Goal: Information Seeking & Learning: Understand process/instructions

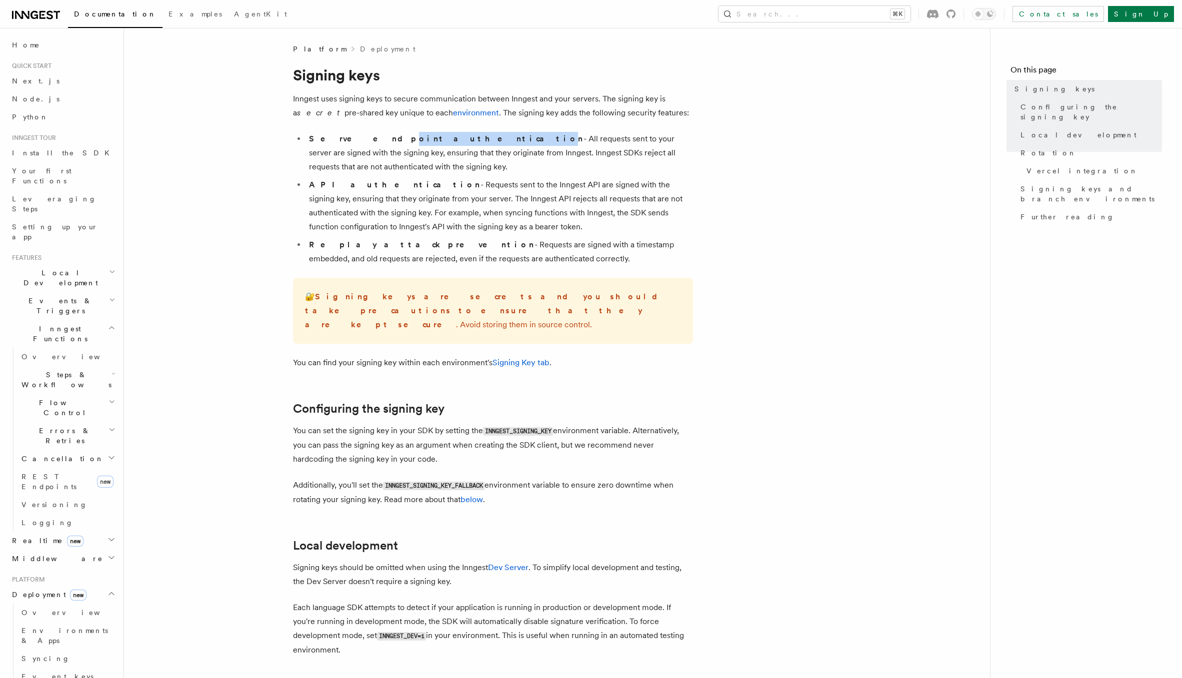
drag, startPoint x: 349, startPoint y: 140, endPoint x: 415, endPoint y: 140, distance: 65.5
click at [415, 140] on strong "Serve endpoint authentication" at bounding box center [446, 138] width 274 height 9
drag, startPoint x: 367, startPoint y: 150, endPoint x: 439, endPoint y: 156, distance: 72.7
click at [439, 156] on li "Serve endpoint authentication - All requests sent to your server are signed wit…" at bounding box center [499, 153] width 387 height 42
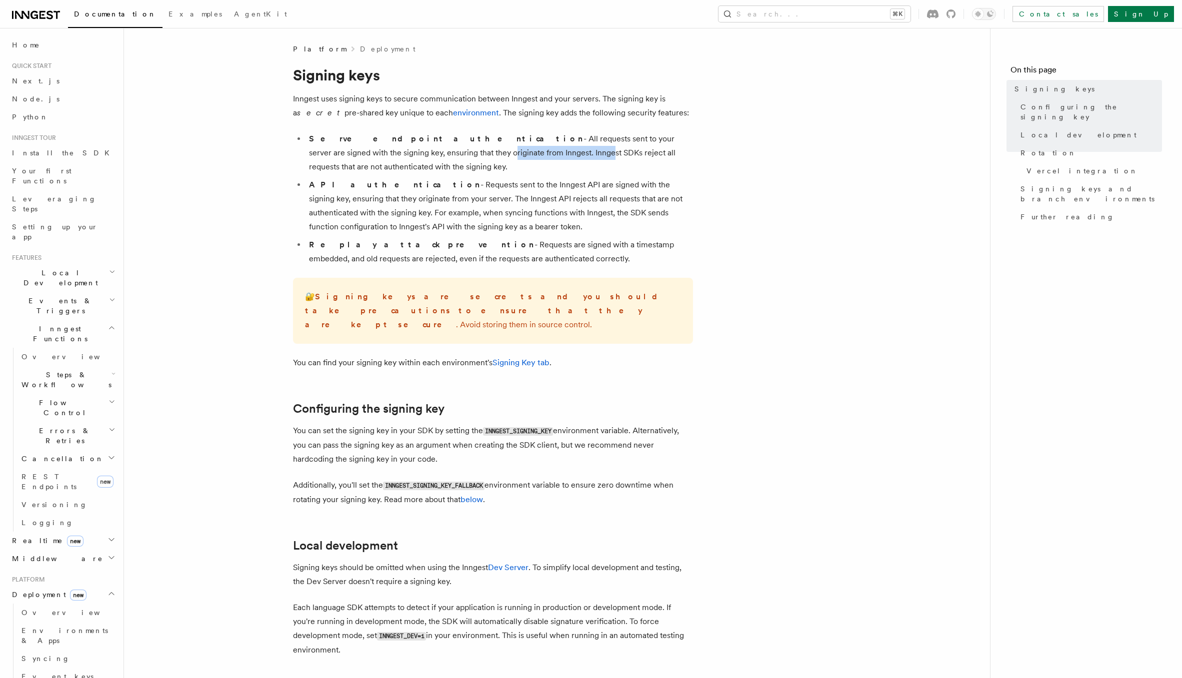
click at [439, 156] on li "Serve endpoint authentication - All requests sent to your server are signed wit…" at bounding box center [499, 153] width 387 height 42
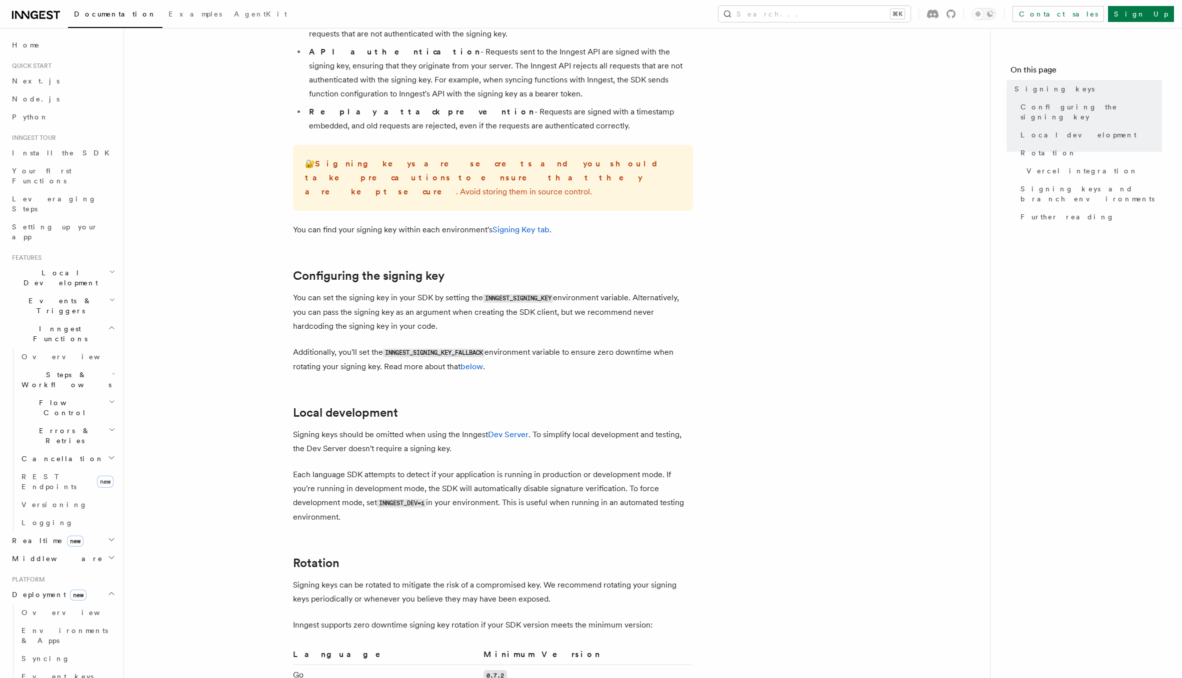
scroll to position [133, 0]
click at [386, 297] on p "You can set the signing key in your SDK by setting the INNGEST_SIGNING_KEY envi…" at bounding box center [493, 311] width 400 height 42
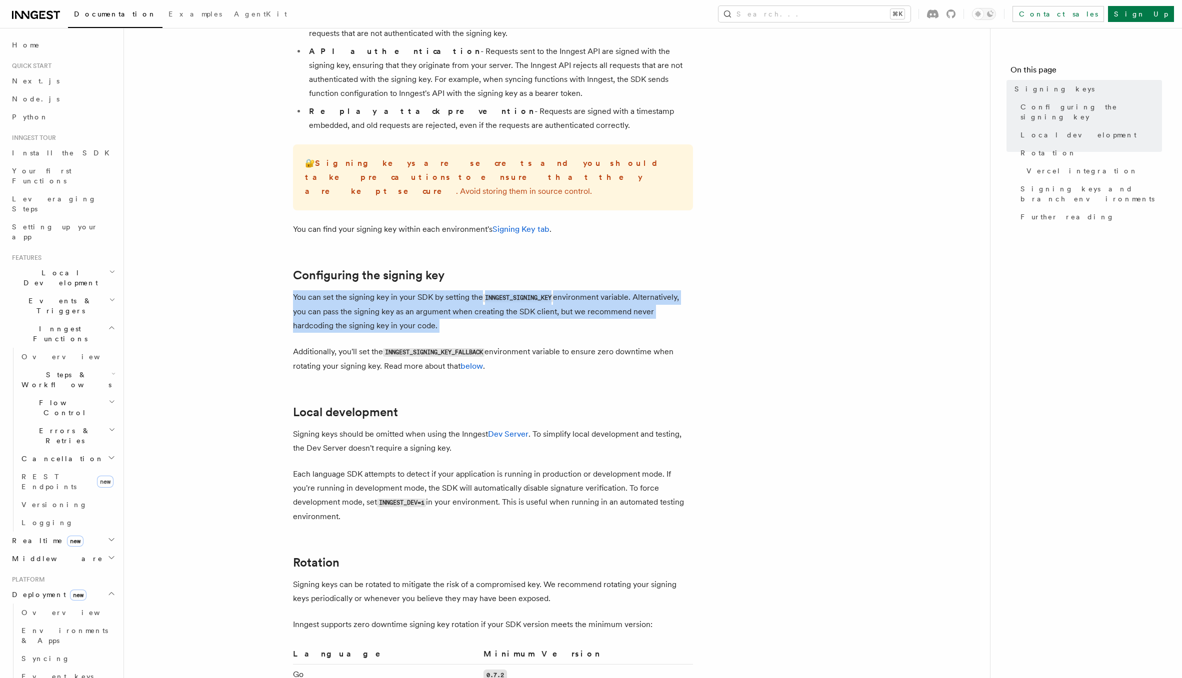
click at [386, 297] on p "You can set the signing key in your SDK by setting the INNGEST_SIGNING_KEY envi…" at bounding box center [493, 311] width 400 height 42
click at [353, 303] on p "You can set the signing key in your SDK by setting the INNGEST_SIGNING_KEY envi…" at bounding box center [493, 311] width 400 height 42
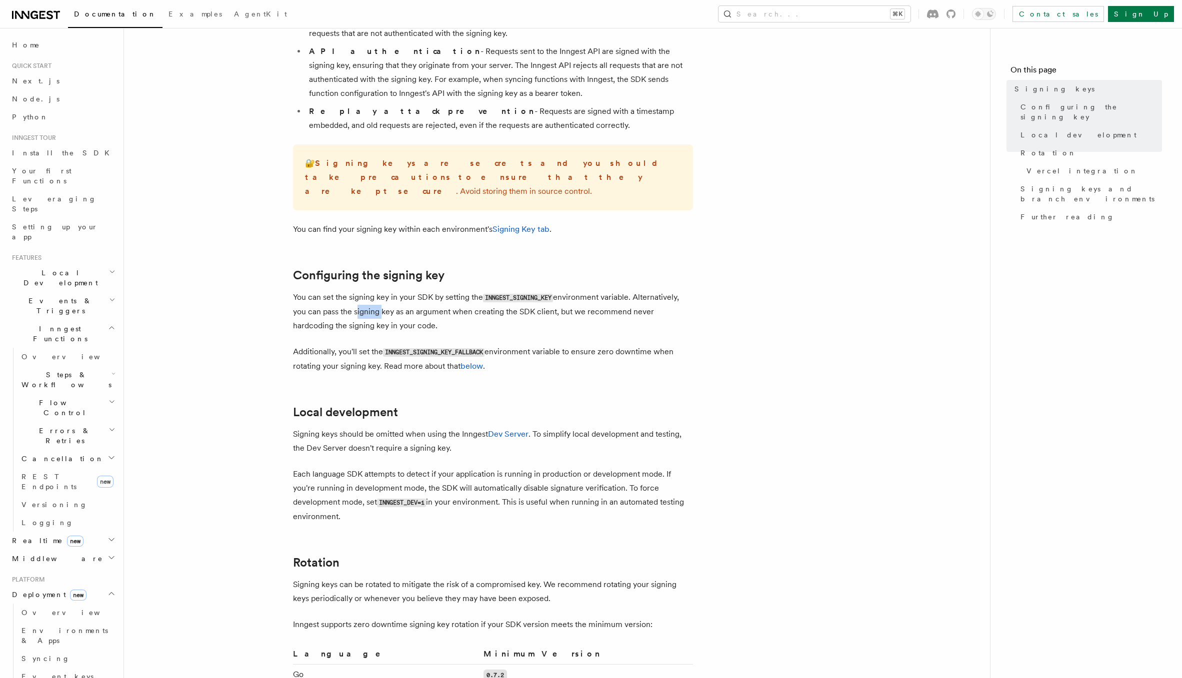
click at [353, 303] on p "You can set the signing key in your SDK by setting the INNGEST_SIGNING_KEY envi…" at bounding box center [493, 311] width 400 height 42
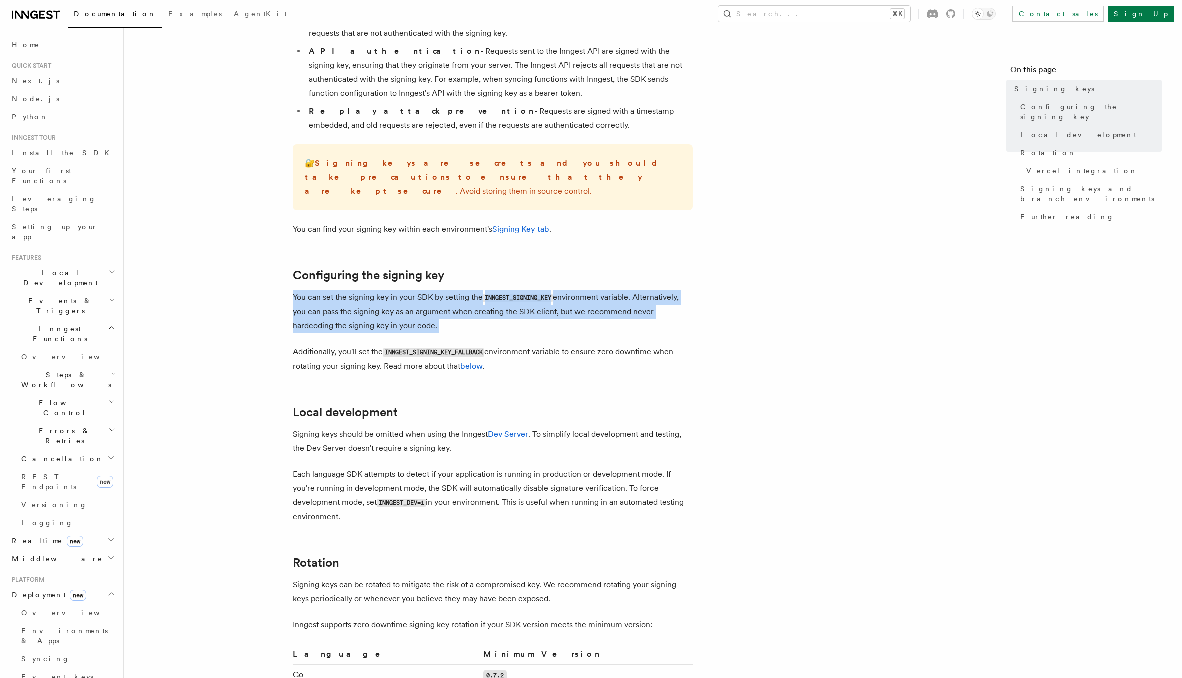
click at [353, 303] on p "You can set the signing key in your SDK by setting the INNGEST_SIGNING_KEY envi…" at bounding box center [493, 311] width 400 height 42
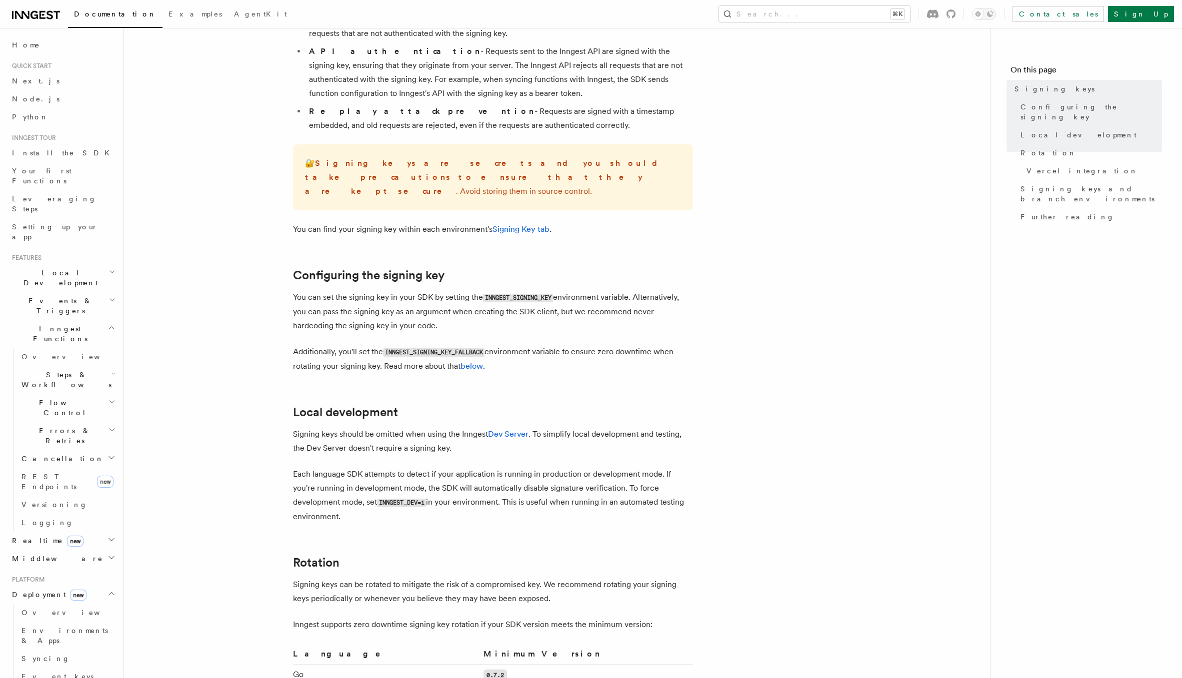
click at [381, 296] on p "You can set the signing key in your SDK by setting the INNGEST_SIGNING_KEY envi…" at bounding box center [493, 311] width 400 height 42
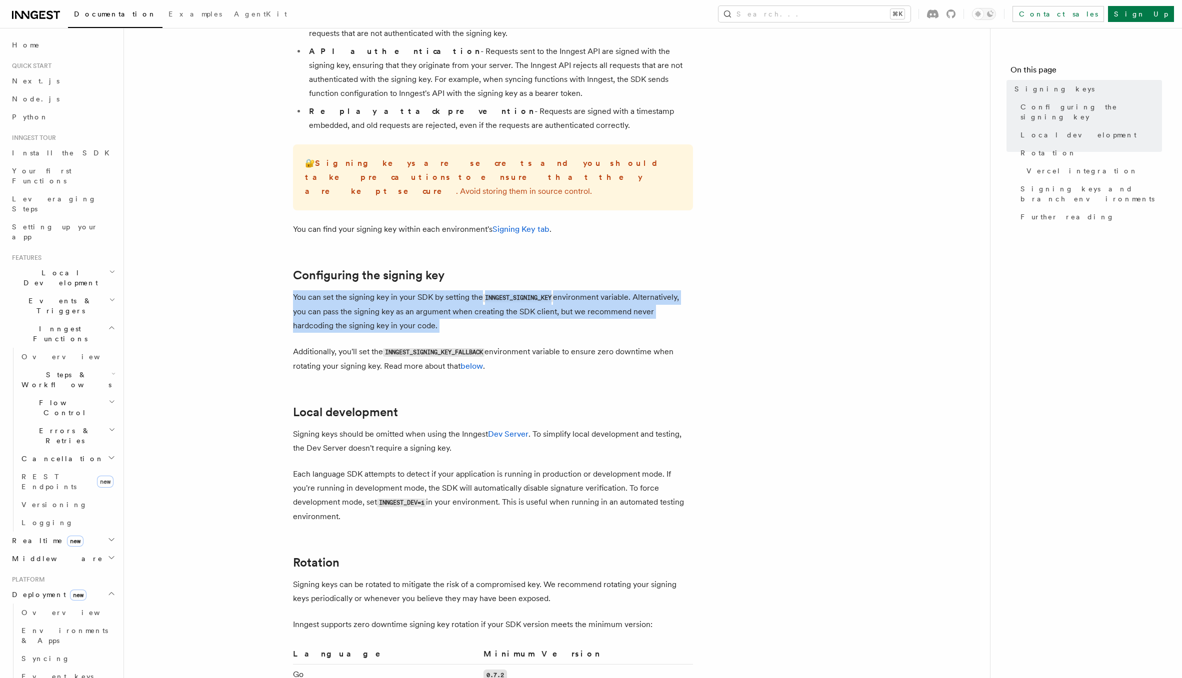
click at [381, 296] on p "You can set the signing key in your SDK by setting the INNGEST_SIGNING_KEY envi…" at bounding box center [493, 311] width 400 height 42
click at [358, 300] on p "You can set the signing key in your SDK by setting the INNGEST_SIGNING_KEY envi…" at bounding box center [493, 311] width 400 height 42
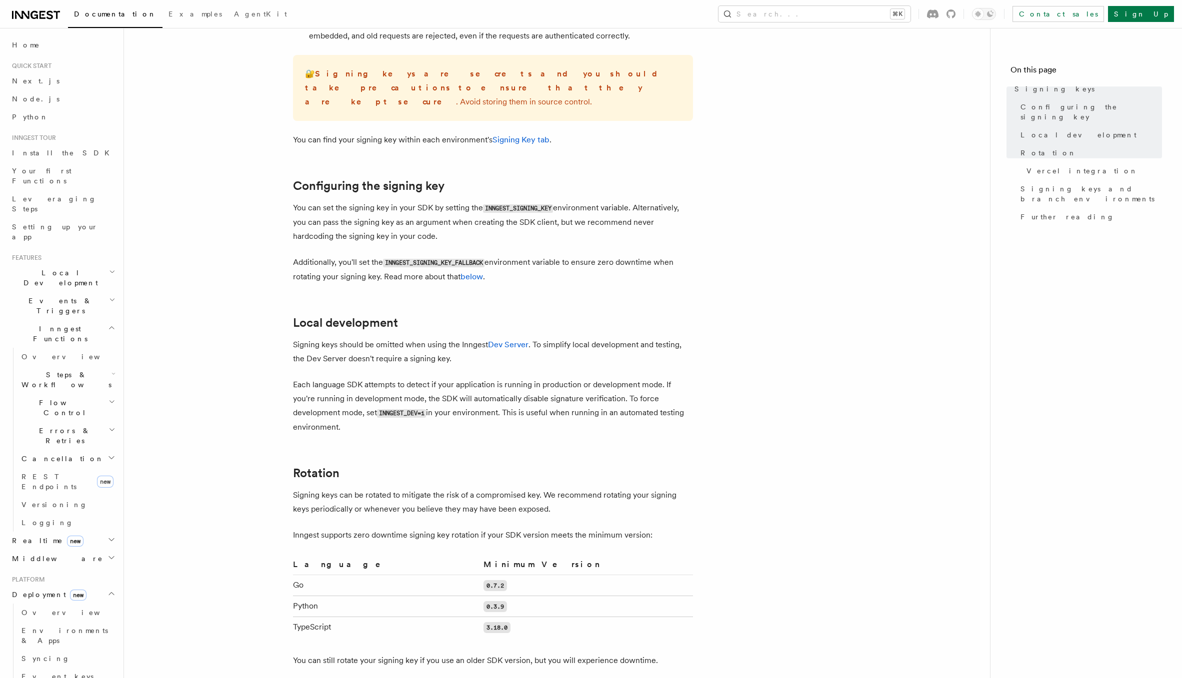
scroll to position [0, 0]
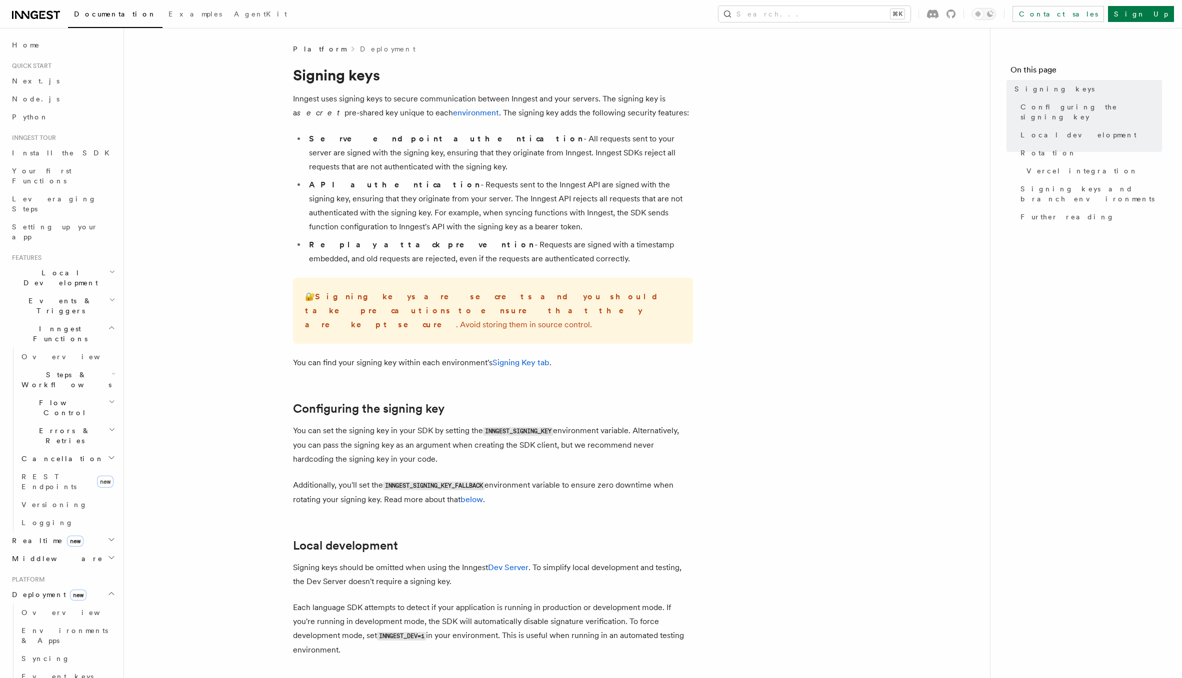
click at [367, 299] on strong "Signing keys are secrets and you should take precautions to ensure that they ar…" at bounding box center [485, 310] width 360 height 37
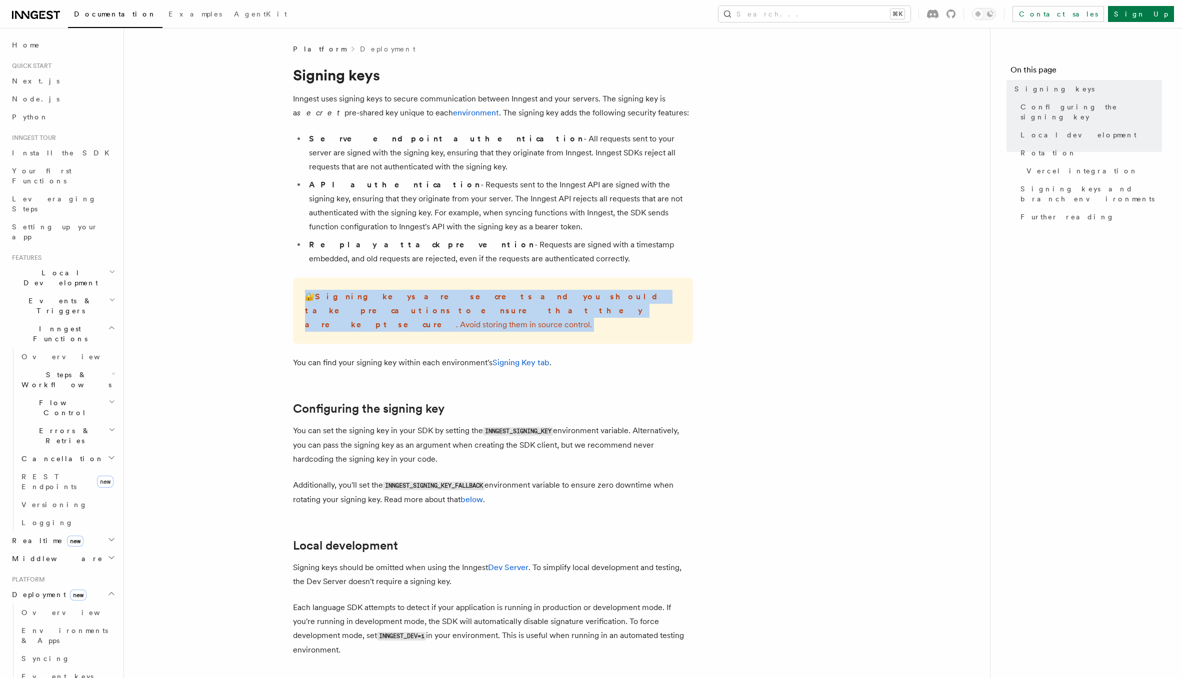
click at [367, 299] on strong "Signing keys are secrets and you should take precautions to ensure that they ar…" at bounding box center [485, 310] width 360 height 37
click at [408, 299] on strong "Signing keys are secrets and you should take precautions to ensure that they ar…" at bounding box center [485, 310] width 360 height 37
